Goal: Find specific page/section: Find specific page/section

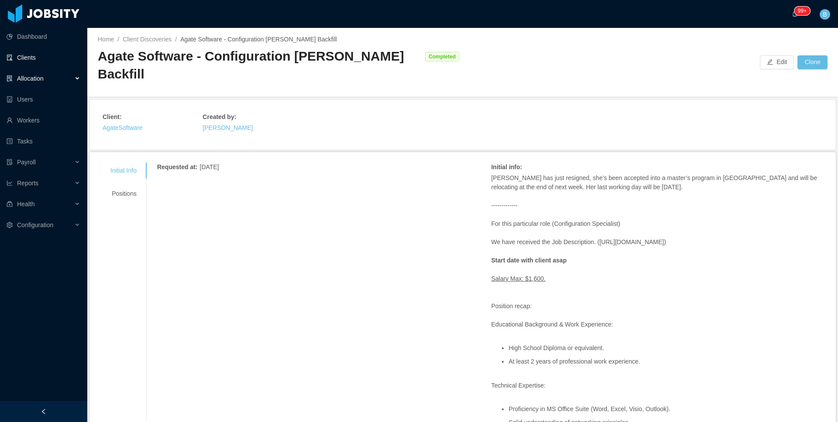
click at [27, 58] on link "Clients" at bounding box center [44, 57] width 74 height 17
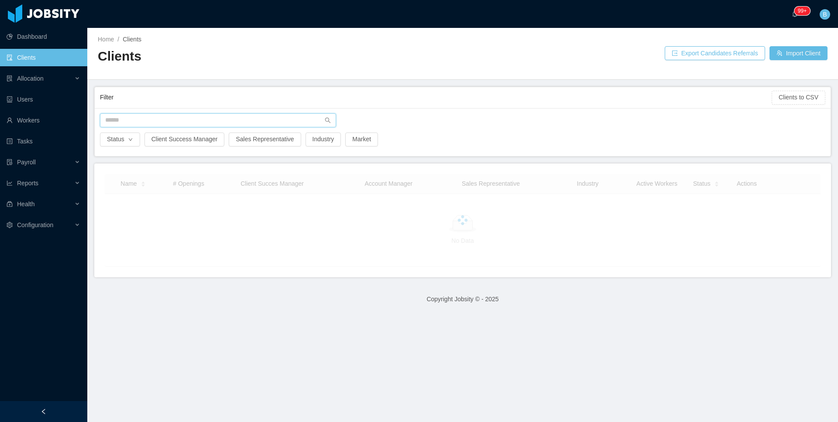
click at [151, 118] on input "text" at bounding box center [218, 120] width 236 height 14
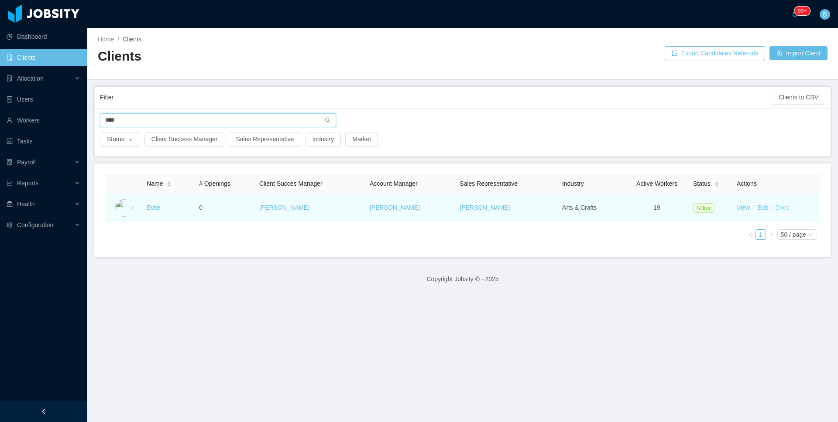
type input "****"
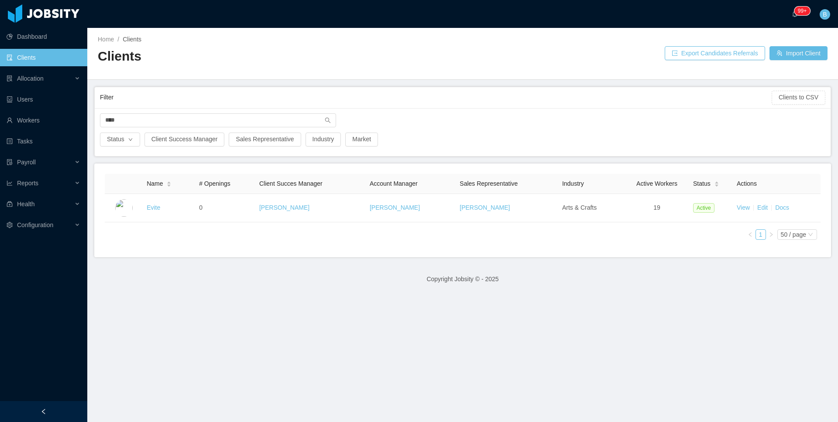
drag, startPoint x: 780, startPoint y: 209, endPoint x: 755, endPoint y: 216, distance: 25.4
click at [779, 209] on link "Docs" at bounding box center [782, 207] width 14 height 7
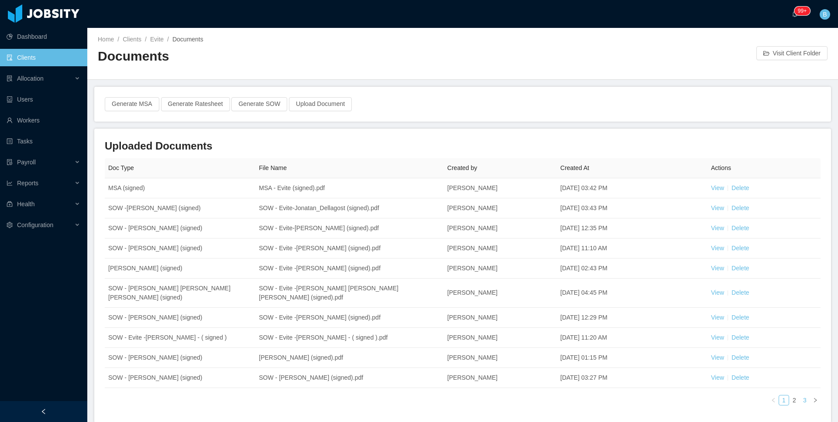
click at [800, 396] on link "3" at bounding box center [805, 401] width 10 height 10
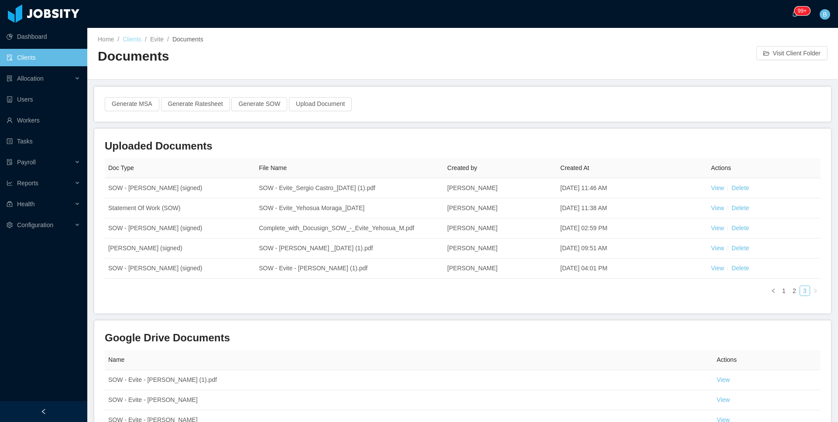
click at [127, 37] on link "Clients" at bounding box center [132, 39] width 19 height 7
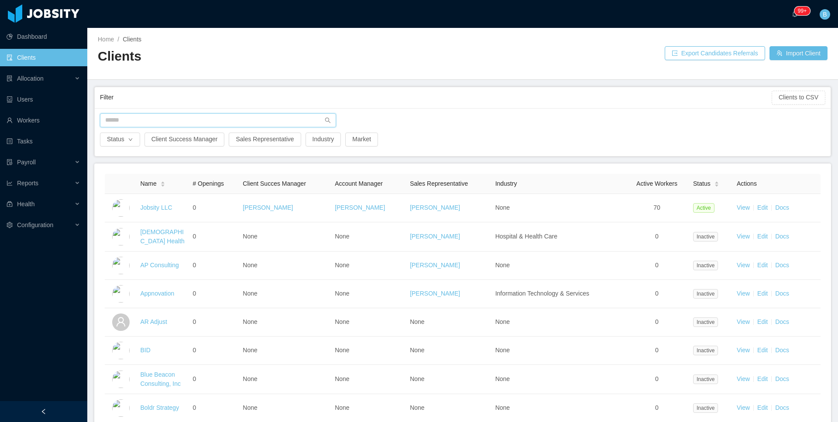
click at [152, 119] on input "text" at bounding box center [218, 120] width 236 height 14
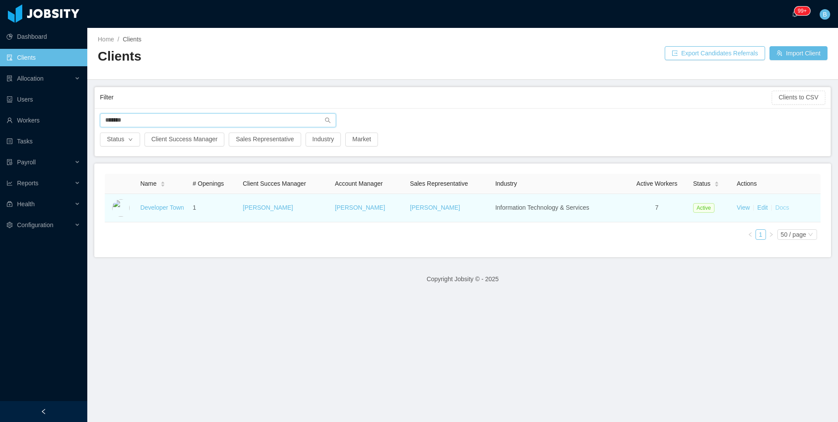
type input "*******"
click at [780, 206] on link "Docs" at bounding box center [782, 207] width 14 height 7
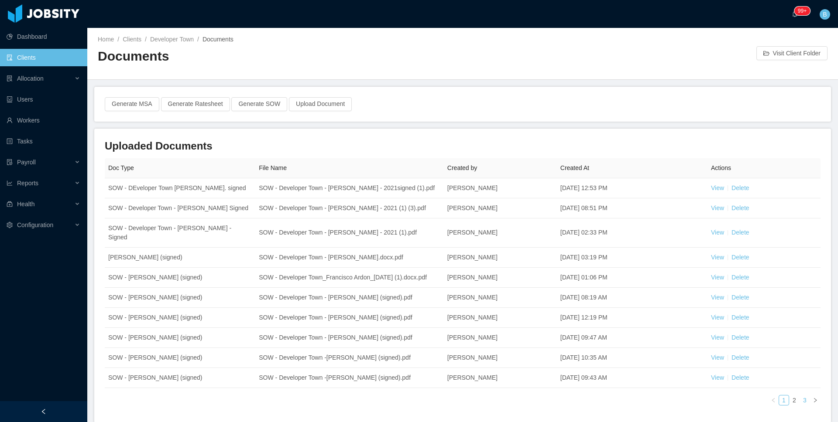
click at [800, 401] on link "3" at bounding box center [805, 401] width 10 height 10
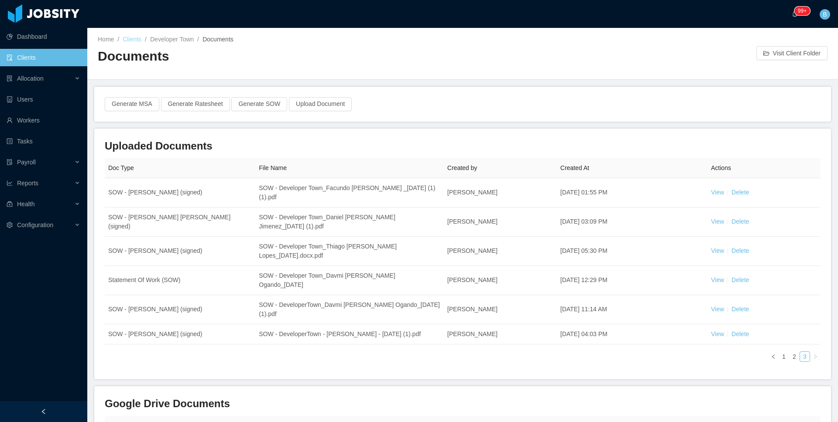
click at [133, 39] on link "Clients" at bounding box center [132, 39] width 19 height 7
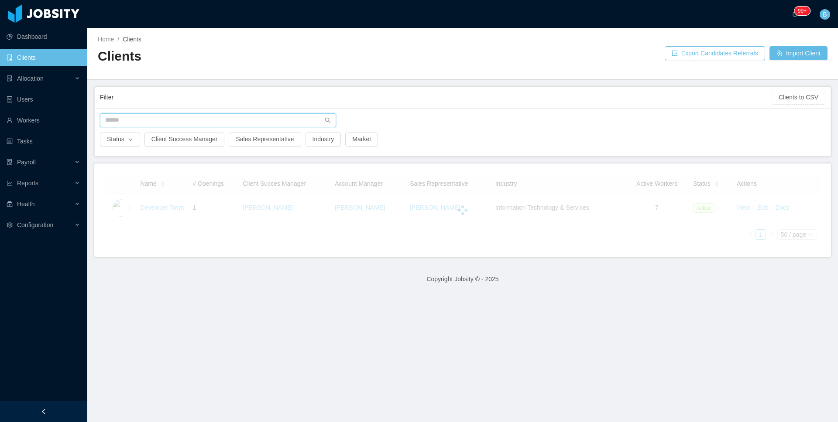
click at [172, 120] on input "text" at bounding box center [218, 120] width 236 height 14
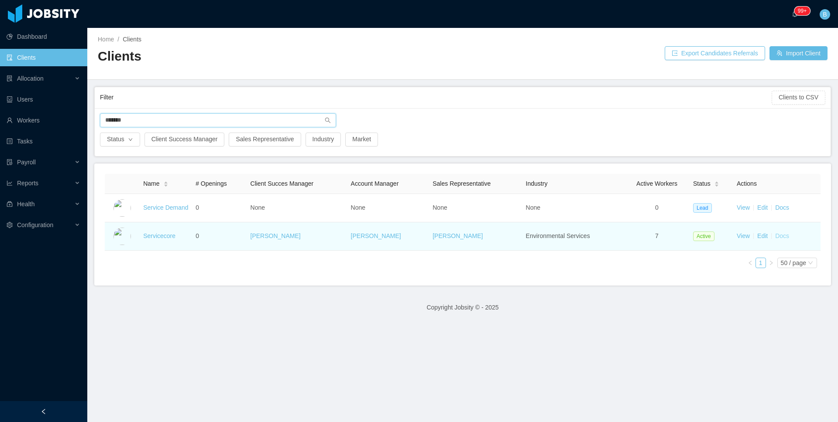
type input "*******"
click at [775, 239] on link "Docs" at bounding box center [782, 236] width 14 height 7
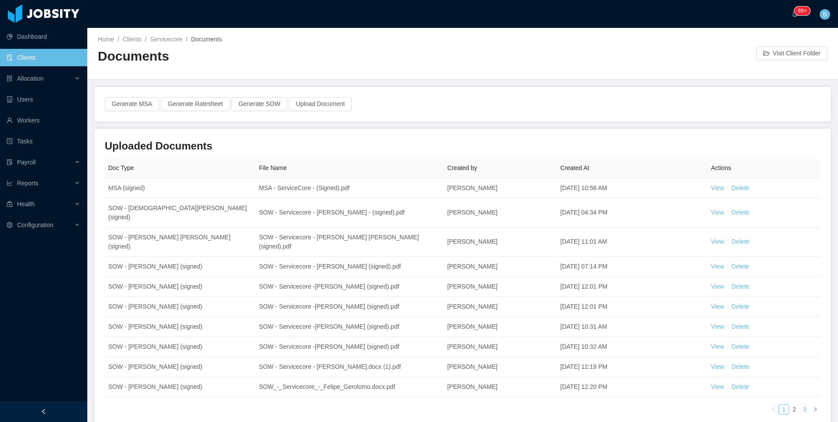
click at [799, 404] on li "3" at bounding box center [804, 409] width 10 height 10
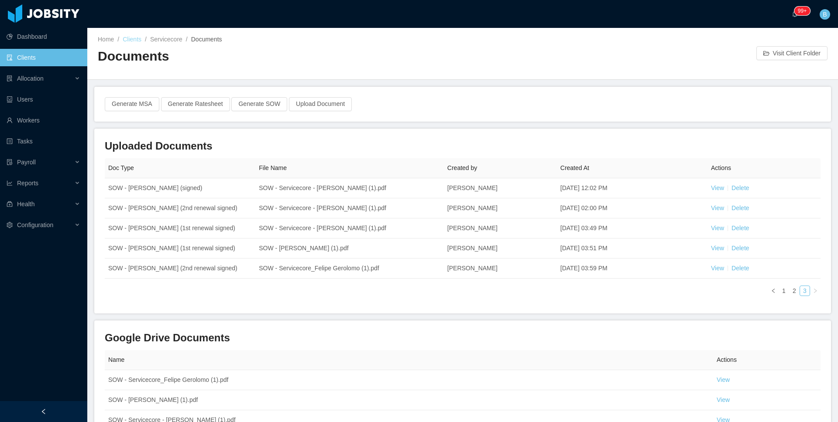
click at [135, 38] on link "Clients" at bounding box center [132, 39] width 19 height 7
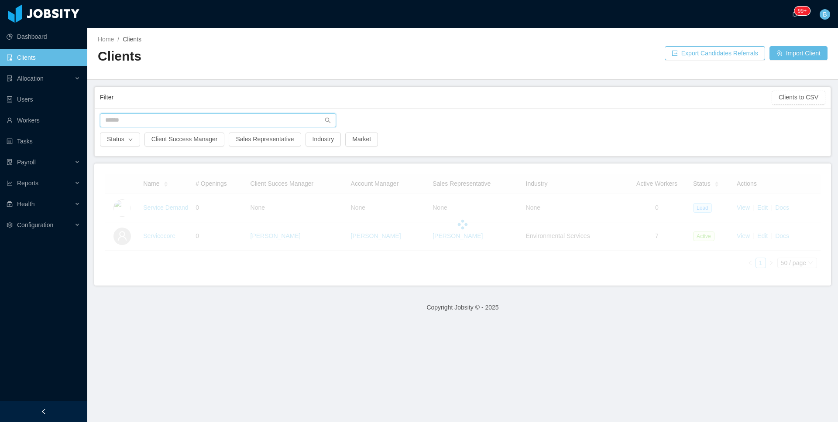
click at [182, 118] on input "text" at bounding box center [218, 120] width 236 height 14
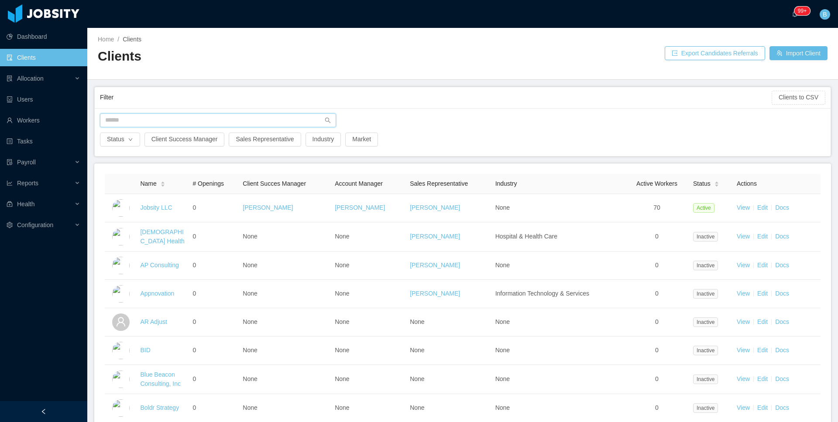
type input "*"
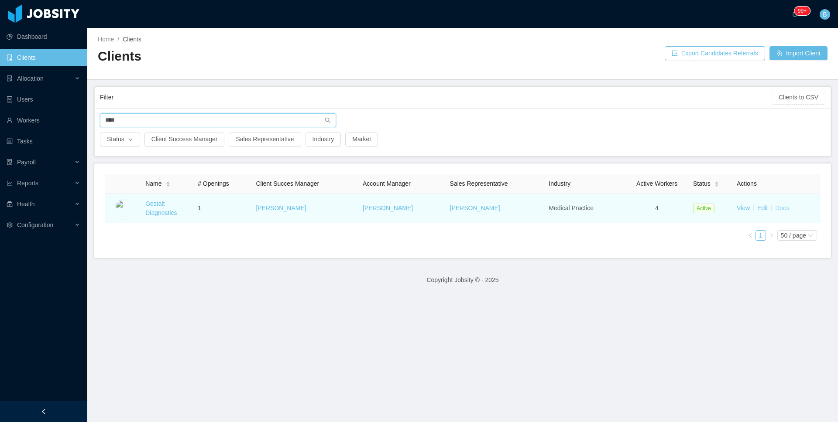
type input "****"
click at [775, 207] on link "Docs" at bounding box center [782, 208] width 14 height 7
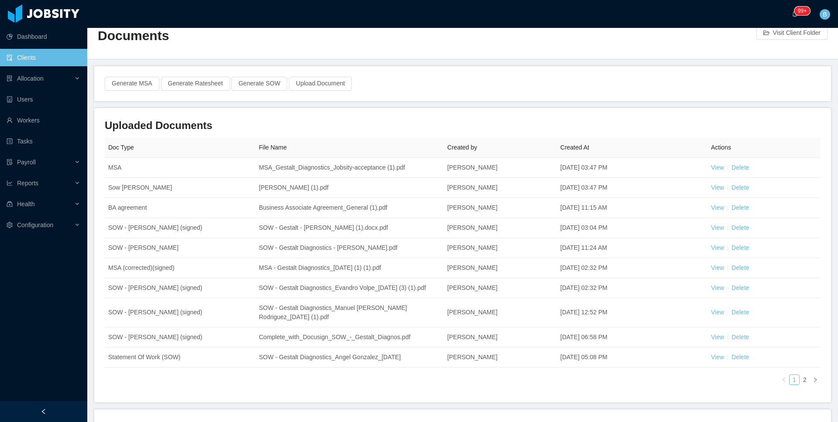
scroll to position [31, 0]
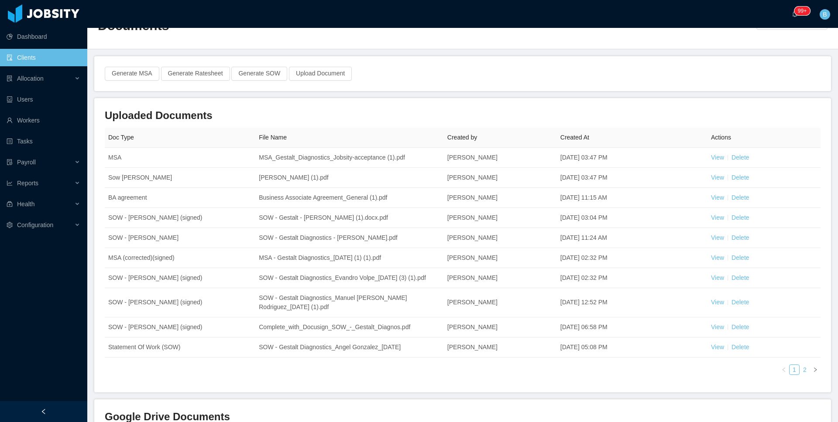
click at [800, 375] on link "2" at bounding box center [805, 370] width 10 height 10
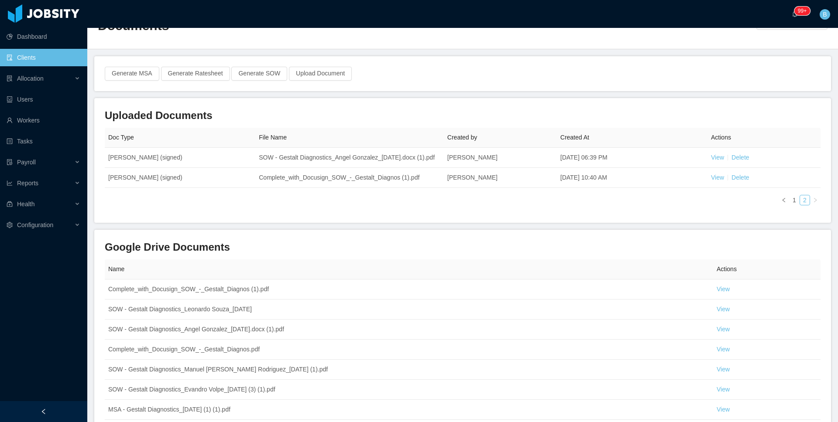
drag, startPoint x: 46, startPoint y: 50, endPoint x: 79, endPoint y: 64, distance: 35.4
click at [46, 50] on link "Clients" at bounding box center [44, 57] width 74 height 17
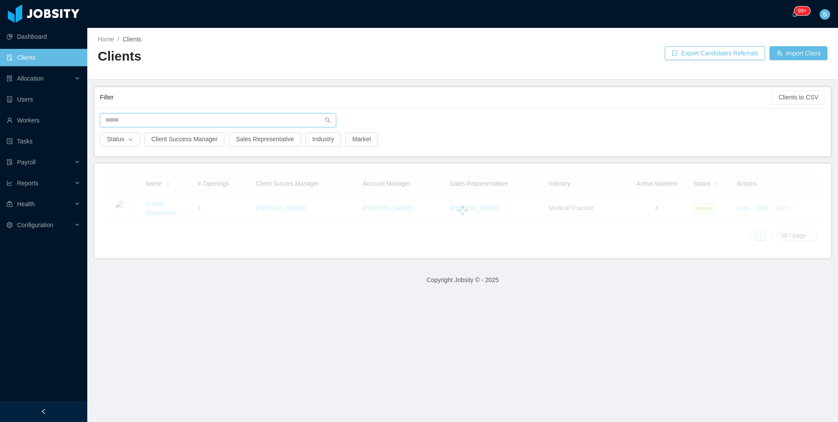
click at [169, 123] on input "text" at bounding box center [218, 120] width 236 height 14
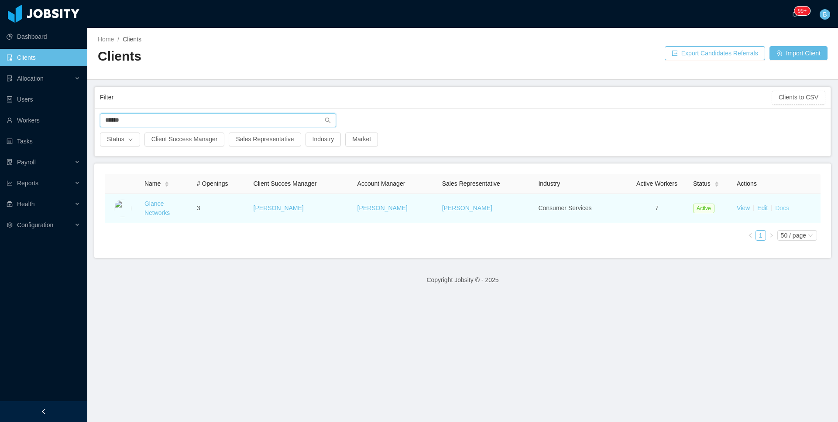
type input "******"
click at [777, 210] on link "Docs" at bounding box center [782, 208] width 14 height 7
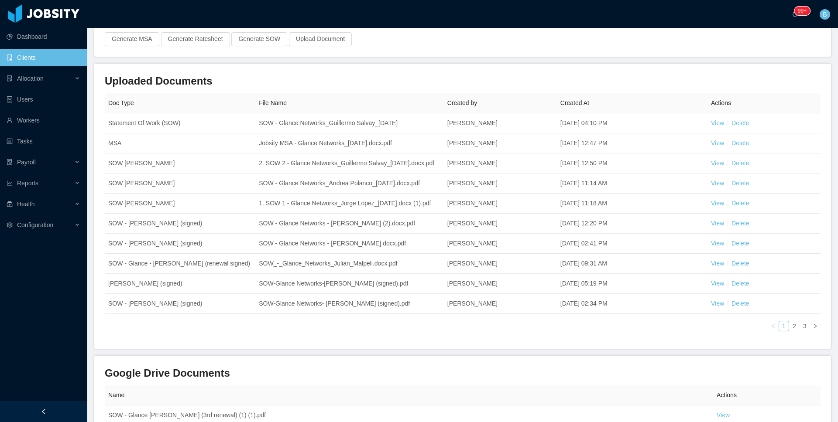
scroll to position [70, 0]
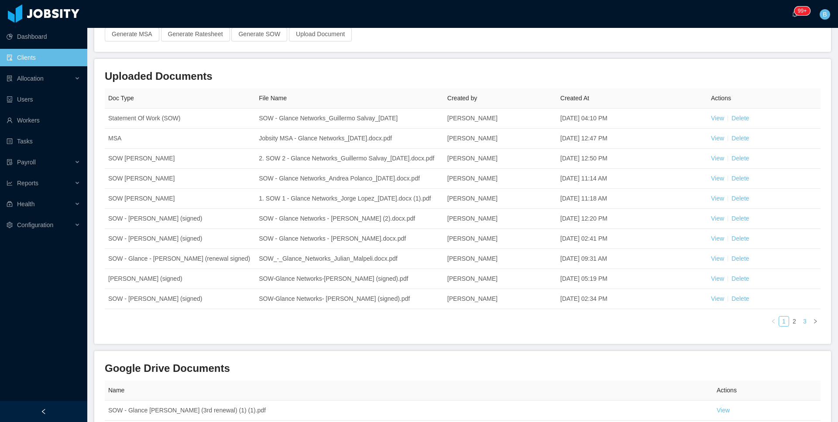
click at [800, 326] on link "3" at bounding box center [805, 322] width 10 height 10
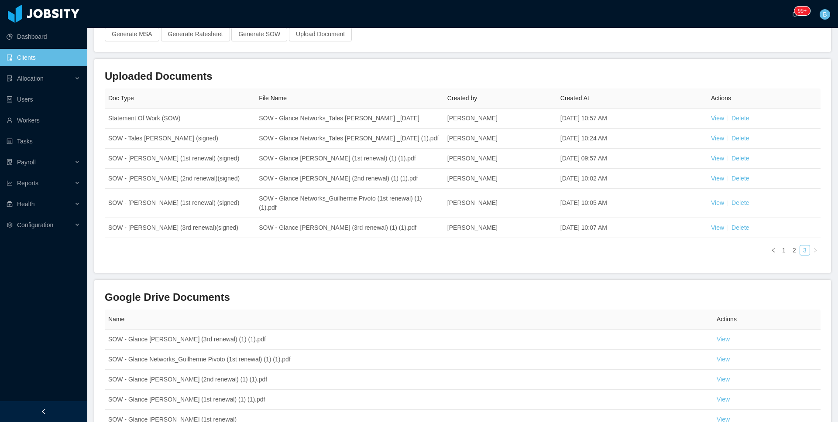
click at [27, 58] on link "Clients" at bounding box center [44, 57] width 74 height 17
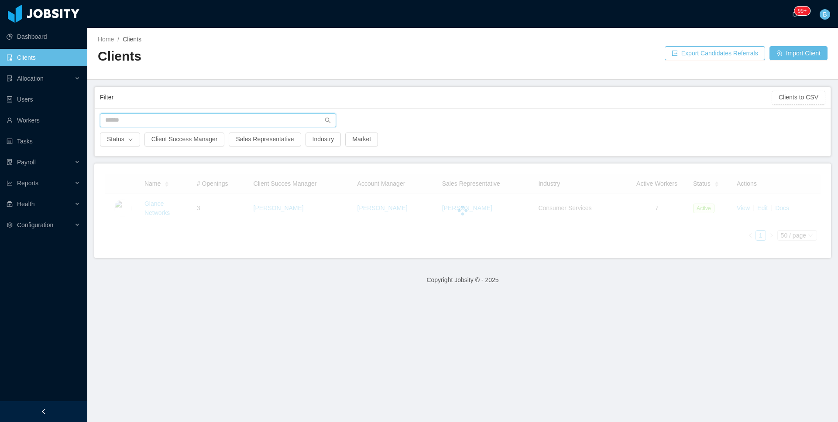
click at [157, 125] on input "text" at bounding box center [218, 120] width 236 height 14
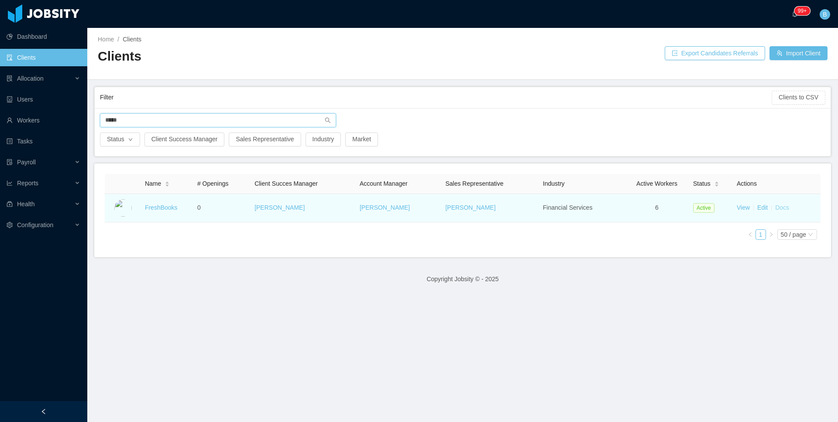
type input "*****"
click at [775, 210] on link "Docs" at bounding box center [782, 207] width 14 height 7
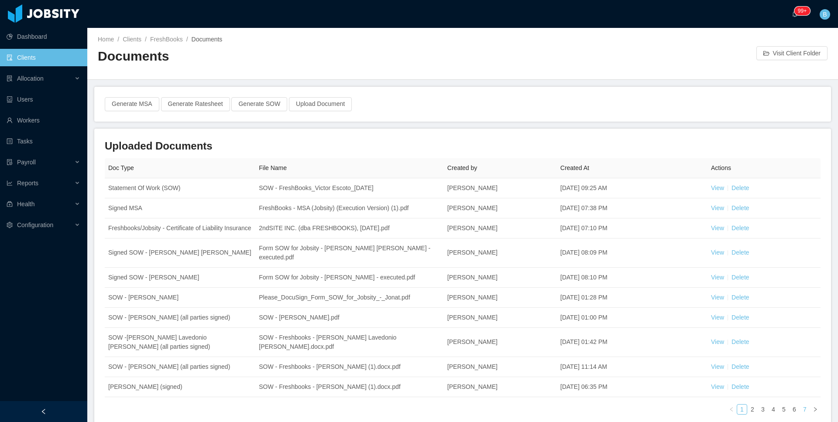
click at [800, 409] on link "7" at bounding box center [805, 410] width 10 height 10
